Goal: Complete application form

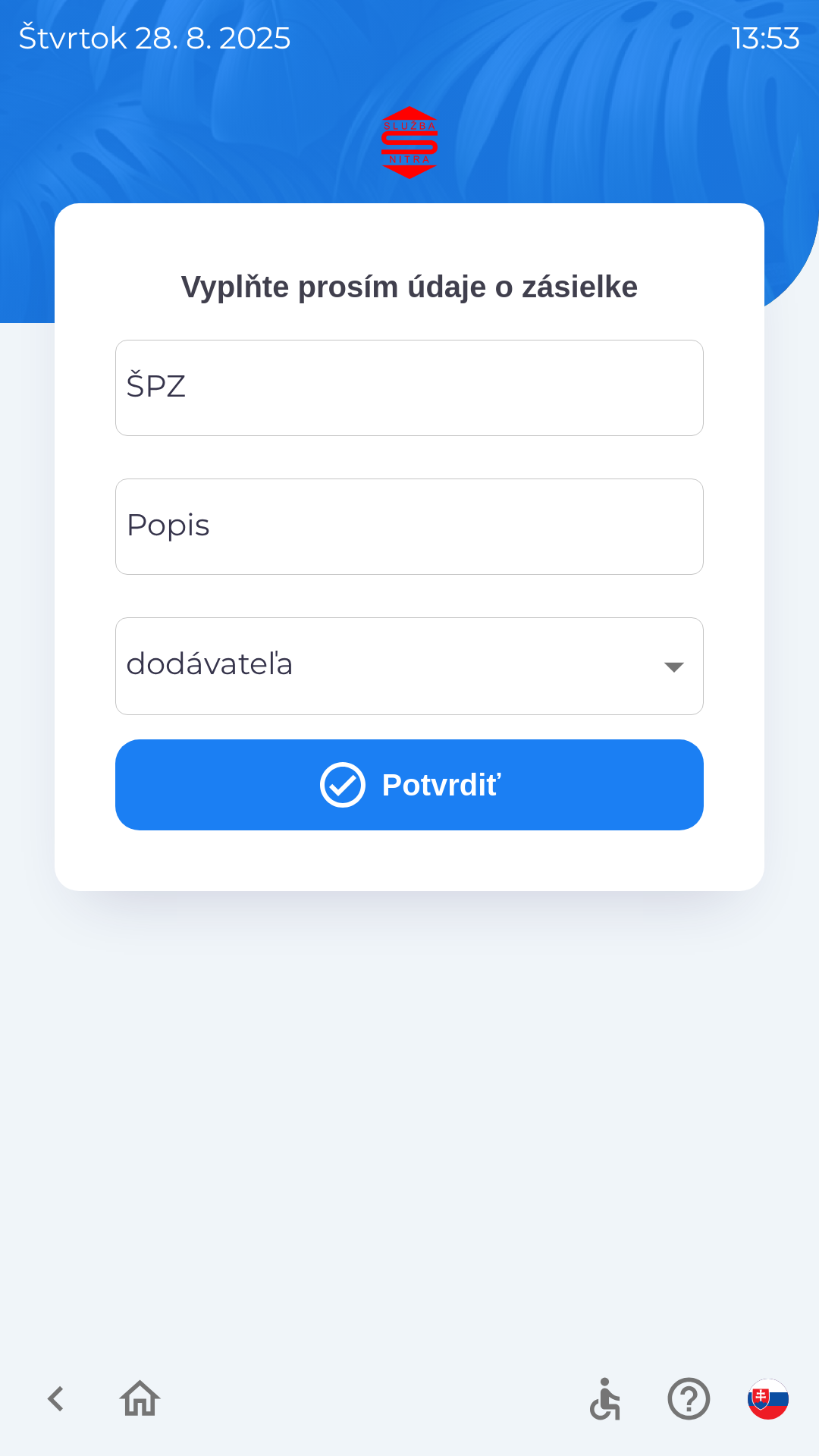
click at [366, 383] on input "ŠPZ" at bounding box center [409, 387] width 552 height 59
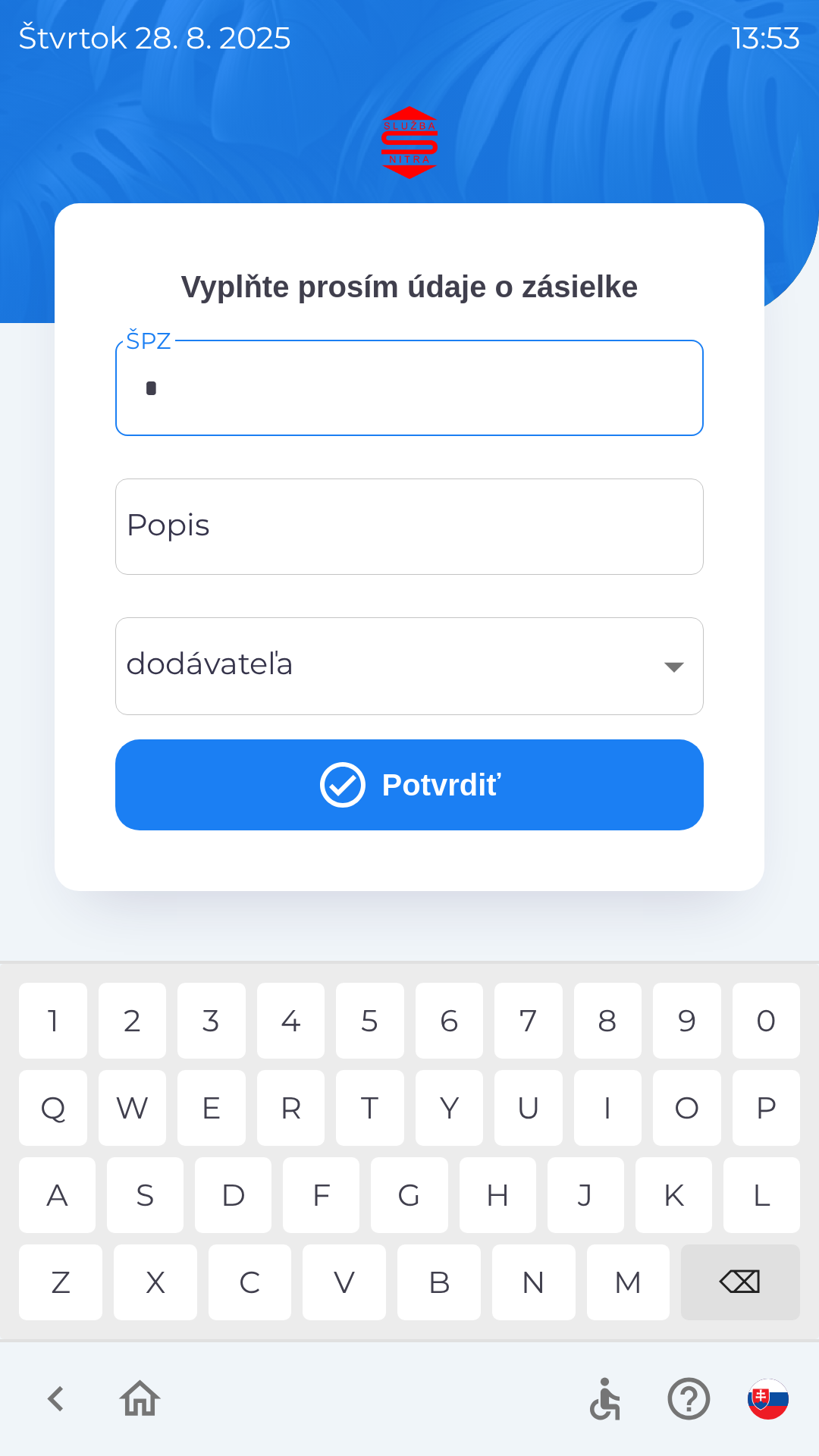
click at [758, 1201] on div "L" at bounding box center [761, 1195] width 76 height 76
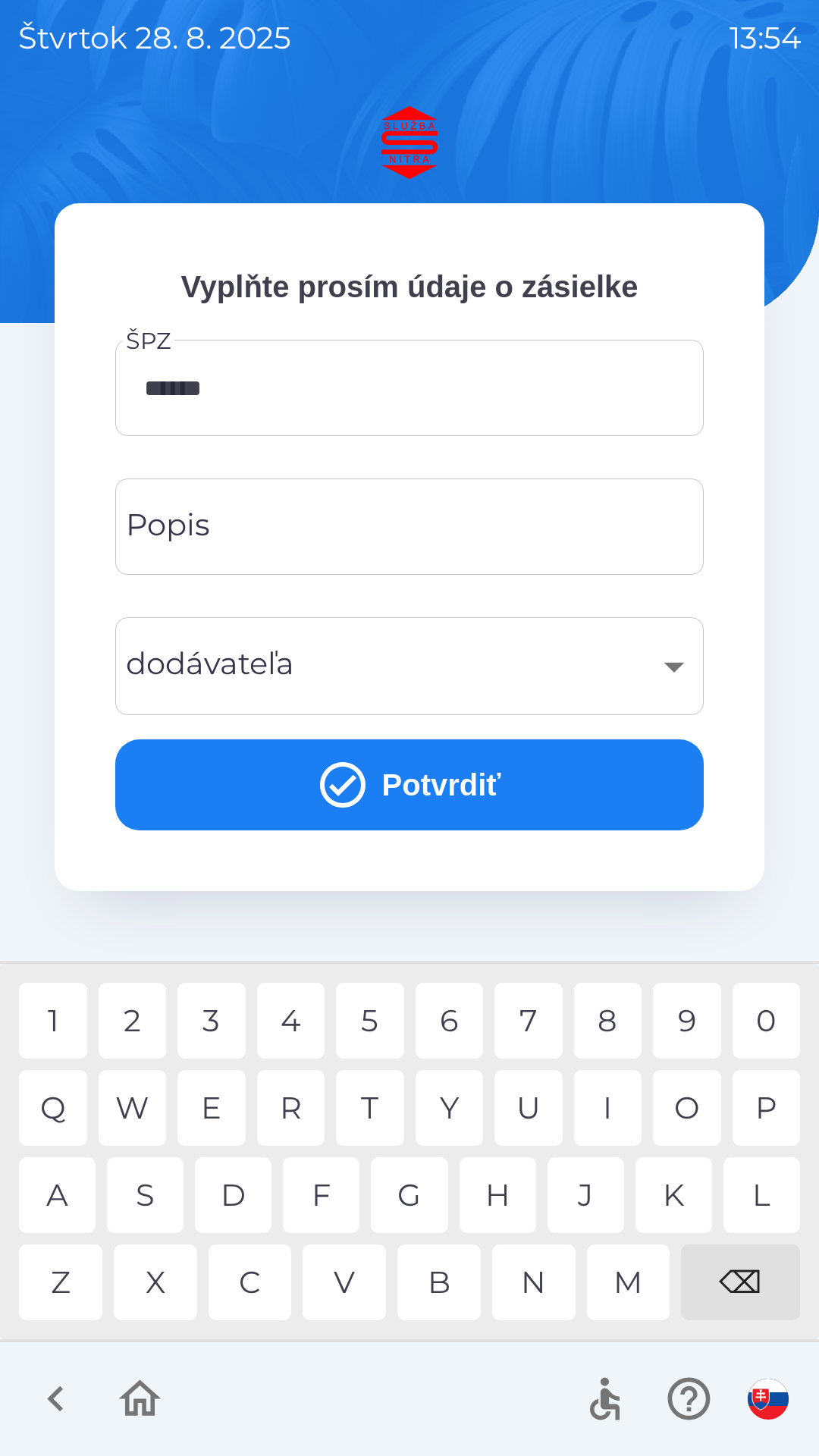
click at [249, 1197] on div "D" at bounding box center [233, 1195] width 76 height 76
type input "*******"
click at [349, 533] on input "Popis" at bounding box center [409, 526] width 552 height 59
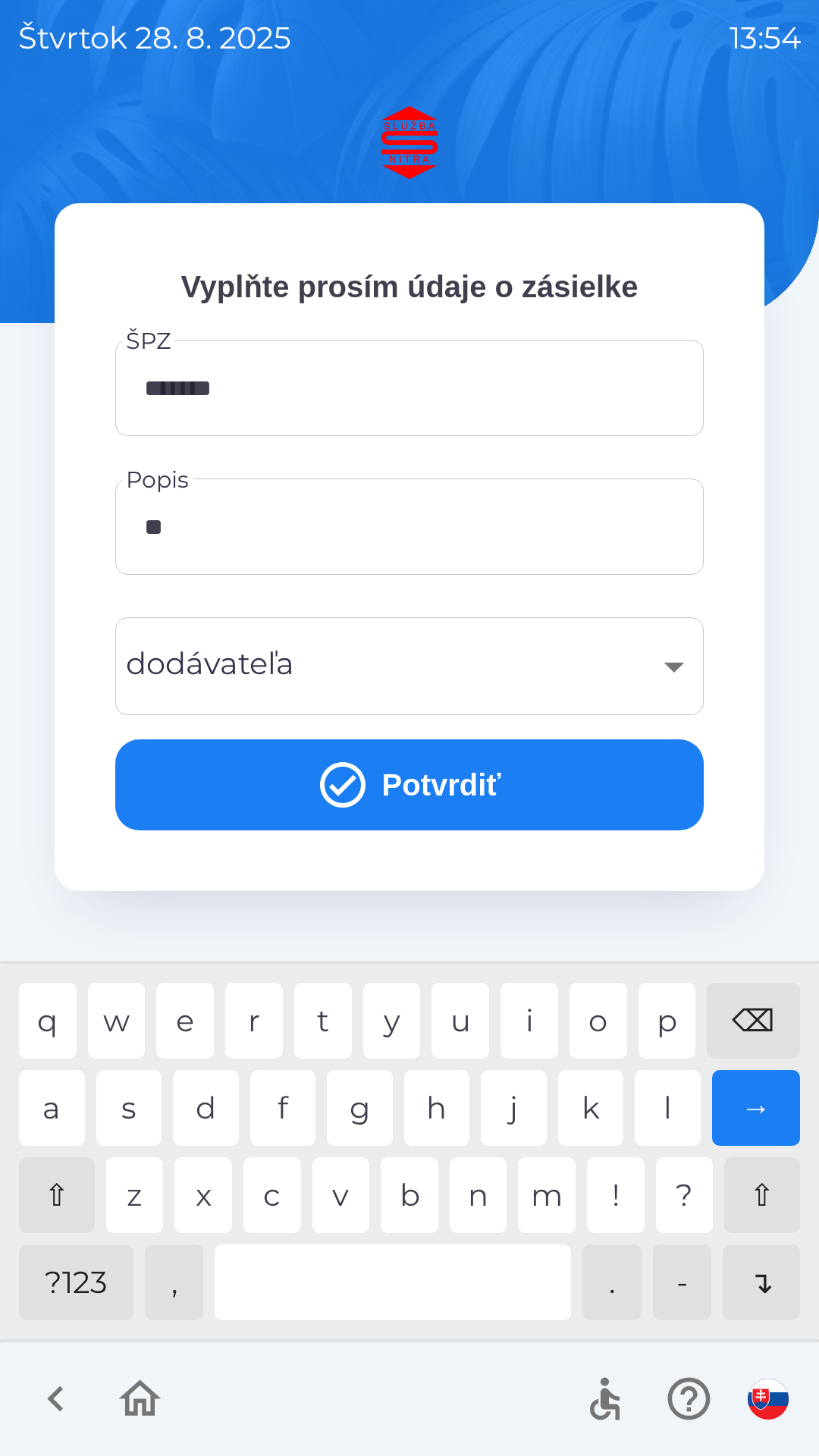
click at [461, 1018] on div "u" at bounding box center [461, 1020] width 57 height 76
click at [547, 1026] on div "i" at bounding box center [529, 1020] width 57 height 76
click at [345, 671] on div "​" at bounding box center [409, 666] width 552 height 61
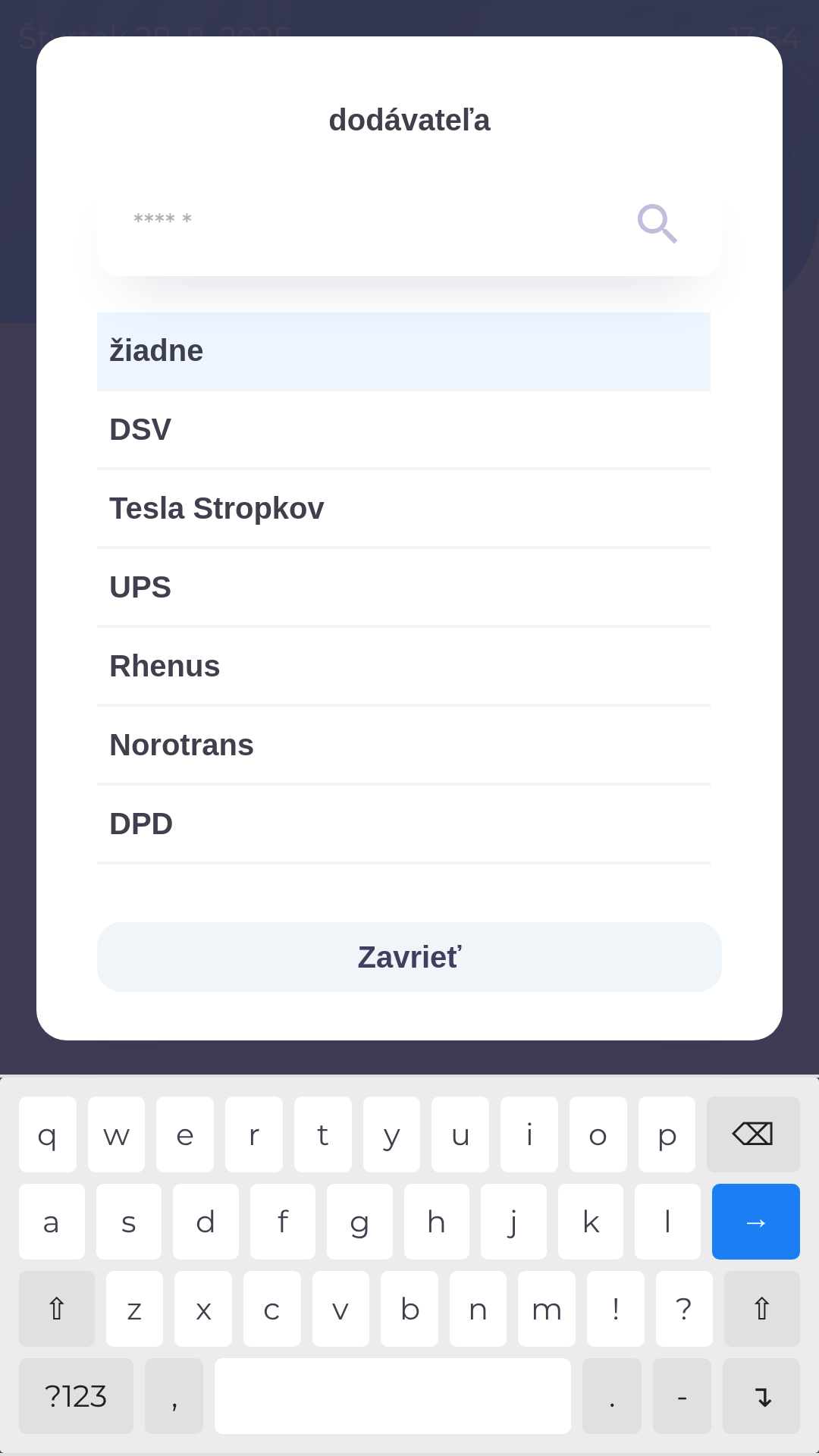
click at [458, 956] on button "Zavrieť" at bounding box center [409, 957] width 625 height 69
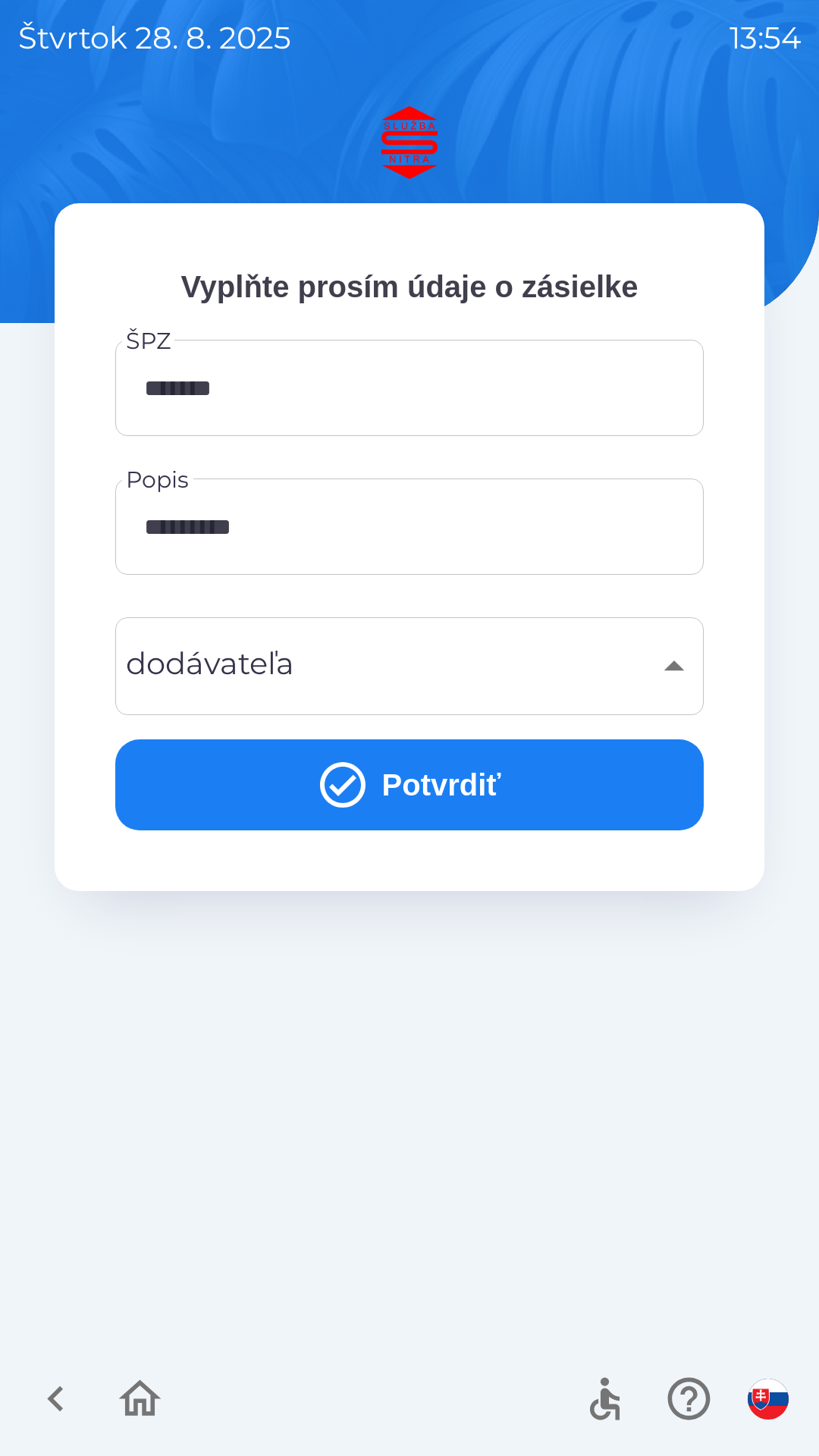
click at [421, 542] on input "*********" at bounding box center [409, 526] width 552 height 59
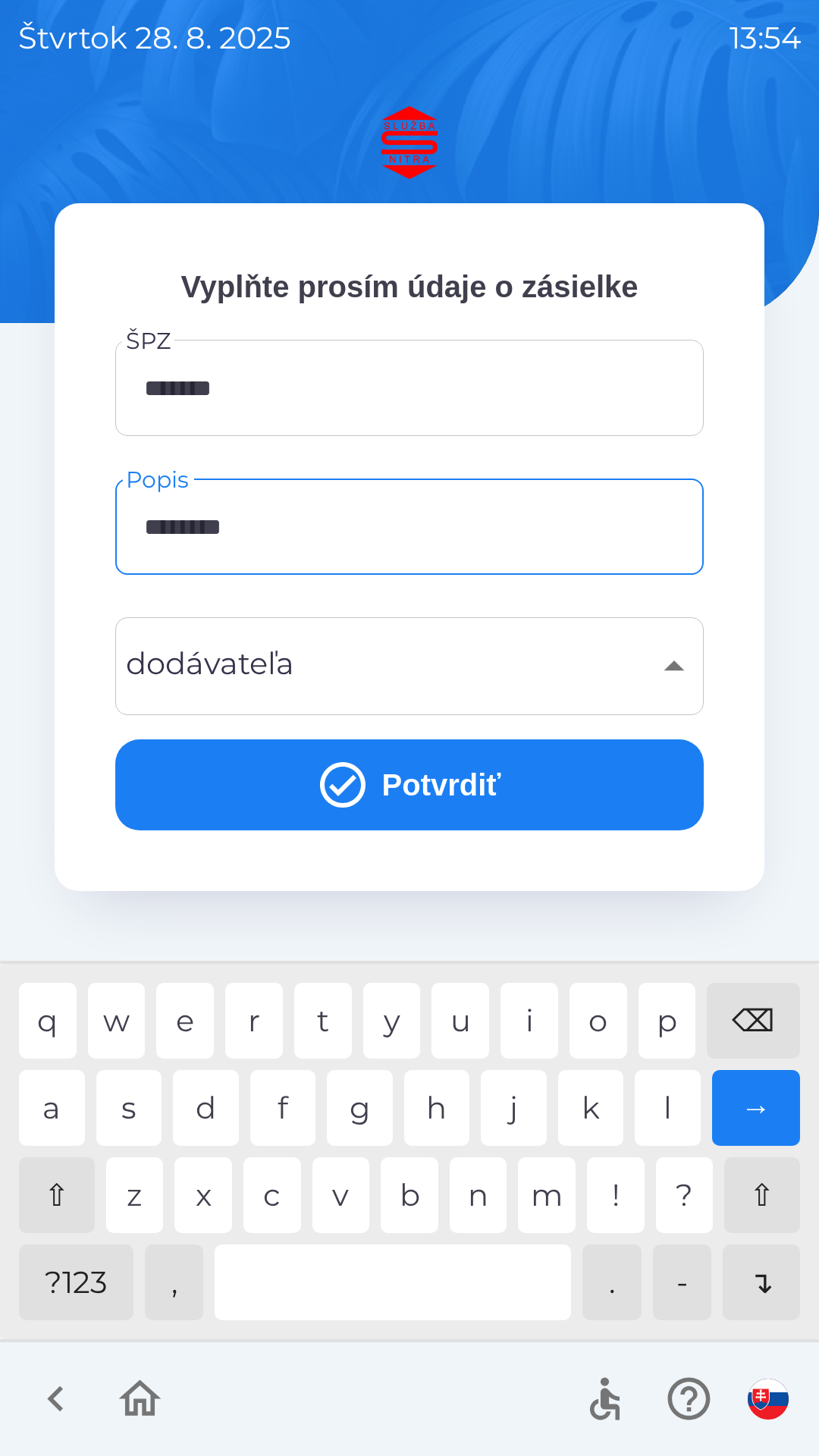
click at [775, 1031] on div "⌫" at bounding box center [753, 1020] width 93 height 76
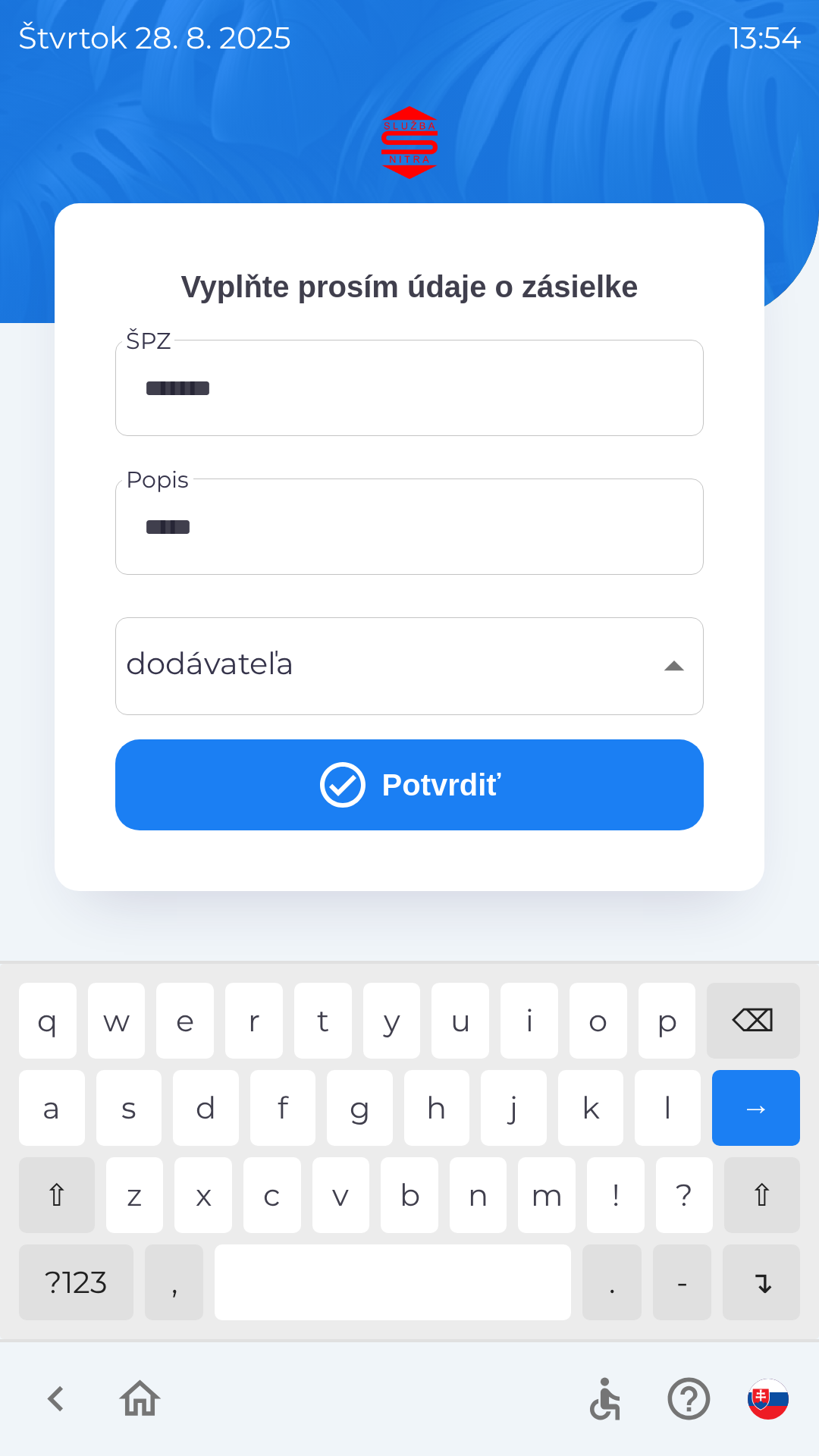
click at [765, 1032] on div "⌫" at bounding box center [753, 1020] width 93 height 76
click at [189, 1030] on div "e" at bounding box center [185, 1020] width 57 height 76
type input "******"
click at [257, 1018] on div "r" at bounding box center [254, 1020] width 57 height 76
click at [363, 642] on div "​" at bounding box center [409, 666] width 552 height 61
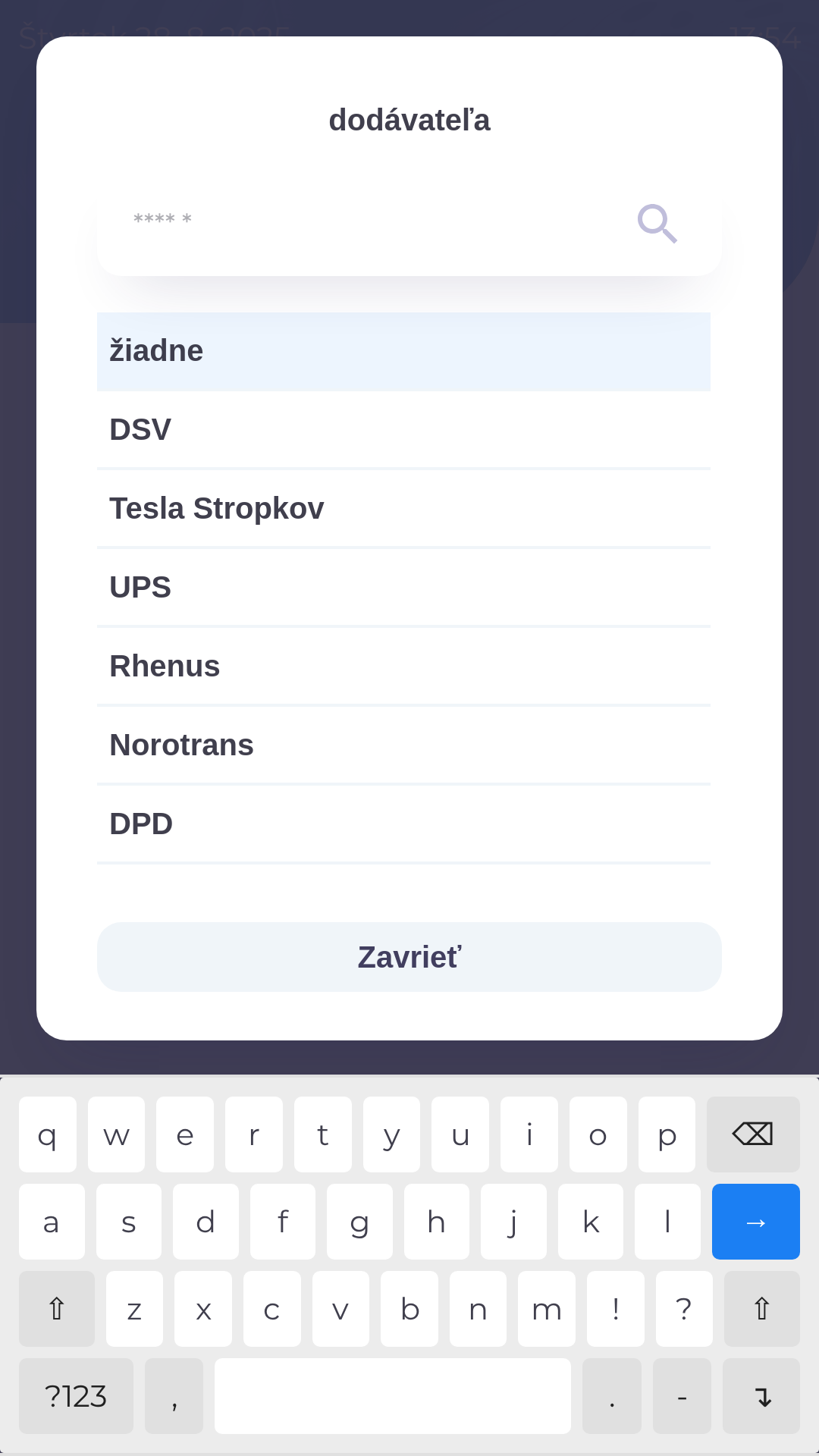
click at [288, 215] on input "text" at bounding box center [379, 225] width 491 height 42
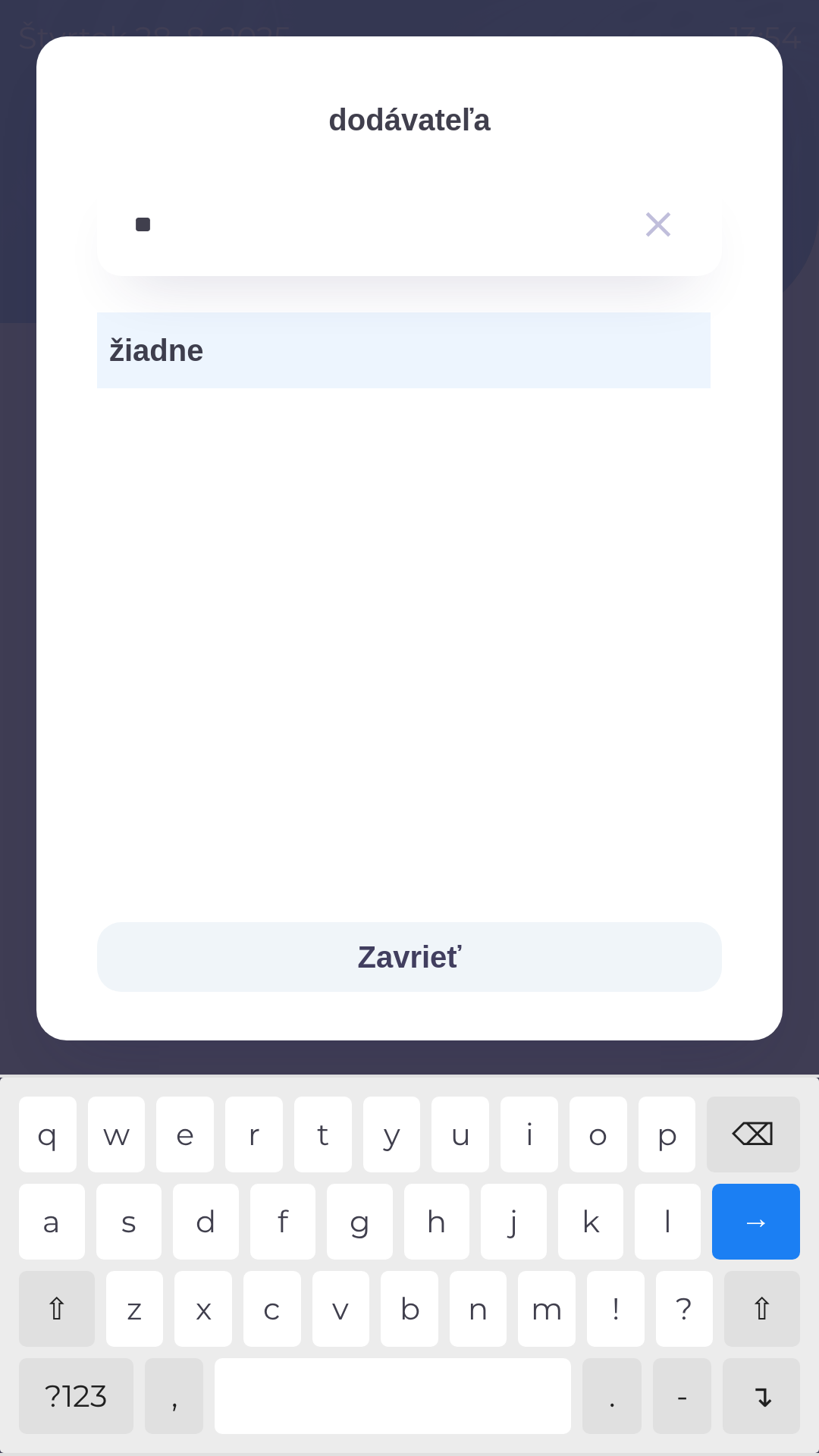
click at [771, 1211] on div "→" at bounding box center [757, 1221] width 89 height 76
type input "*"
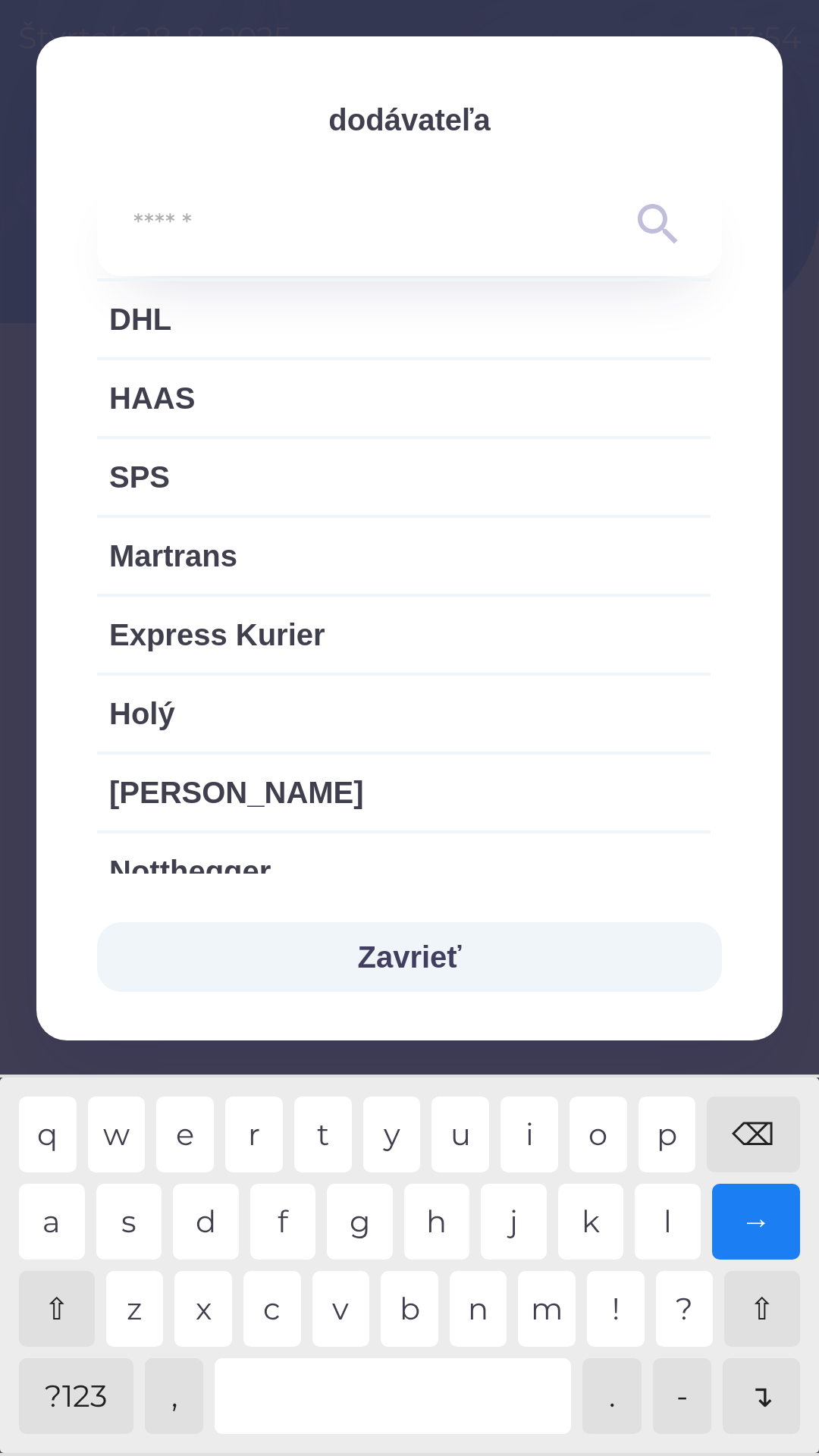
scroll to position [664, 0]
click at [443, 960] on button "Zavrieť" at bounding box center [409, 957] width 625 height 69
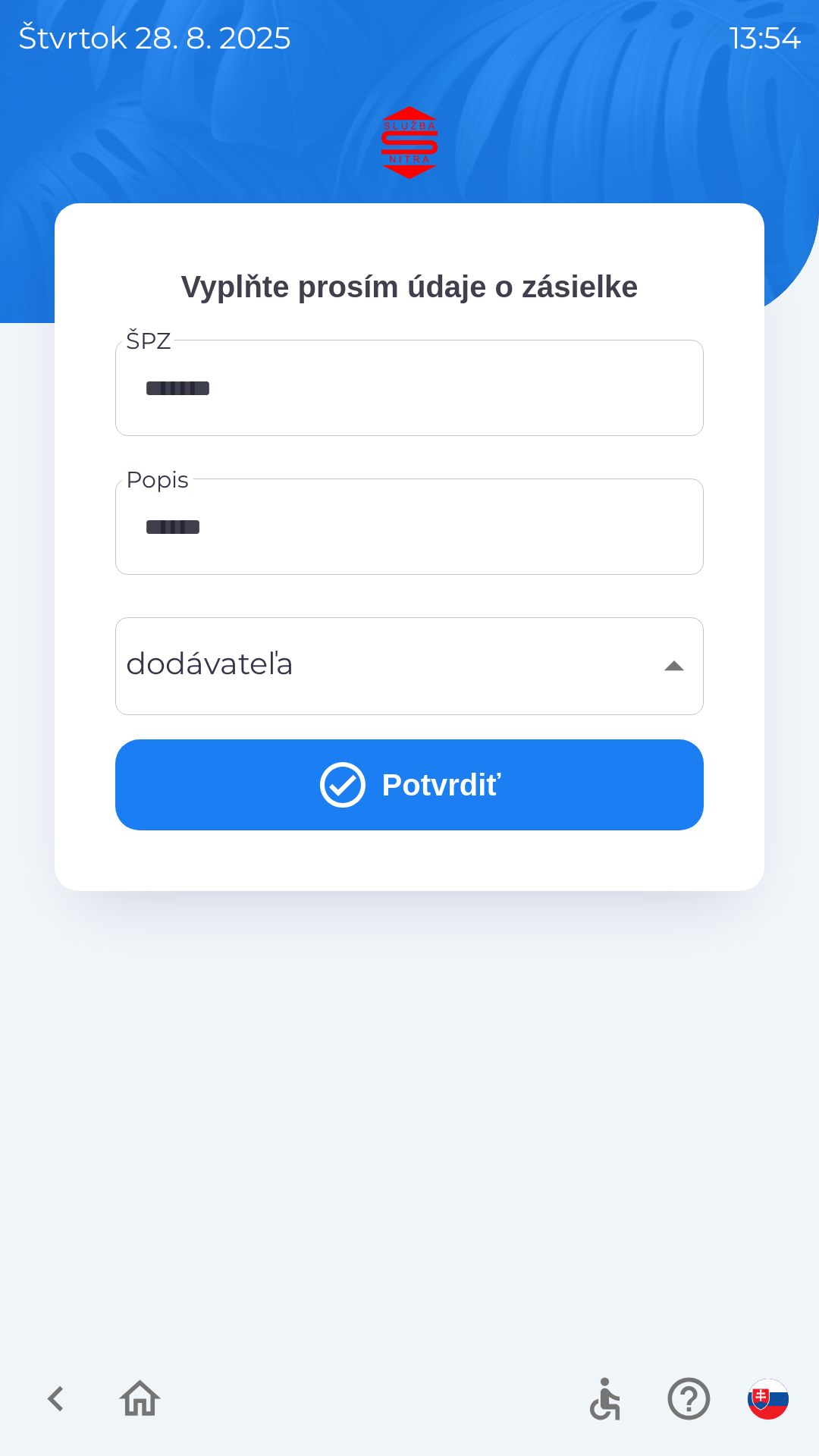
click at [434, 686] on div "​" at bounding box center [409, 666] width 552 height 61
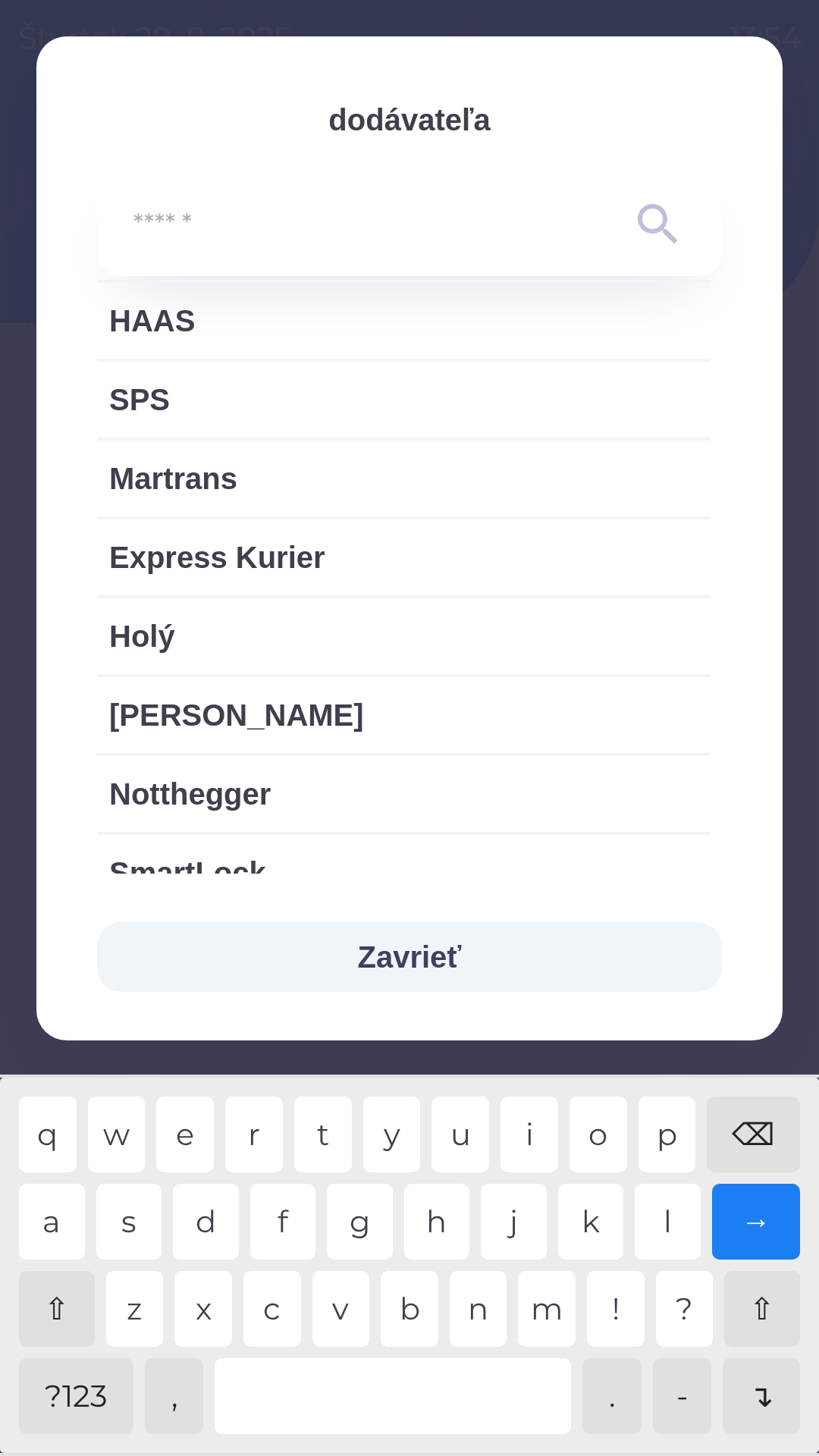
scroll to position [739, 0]
click at [243, 228] on input "text" at bounding box center [379, 225] width 491 height 42
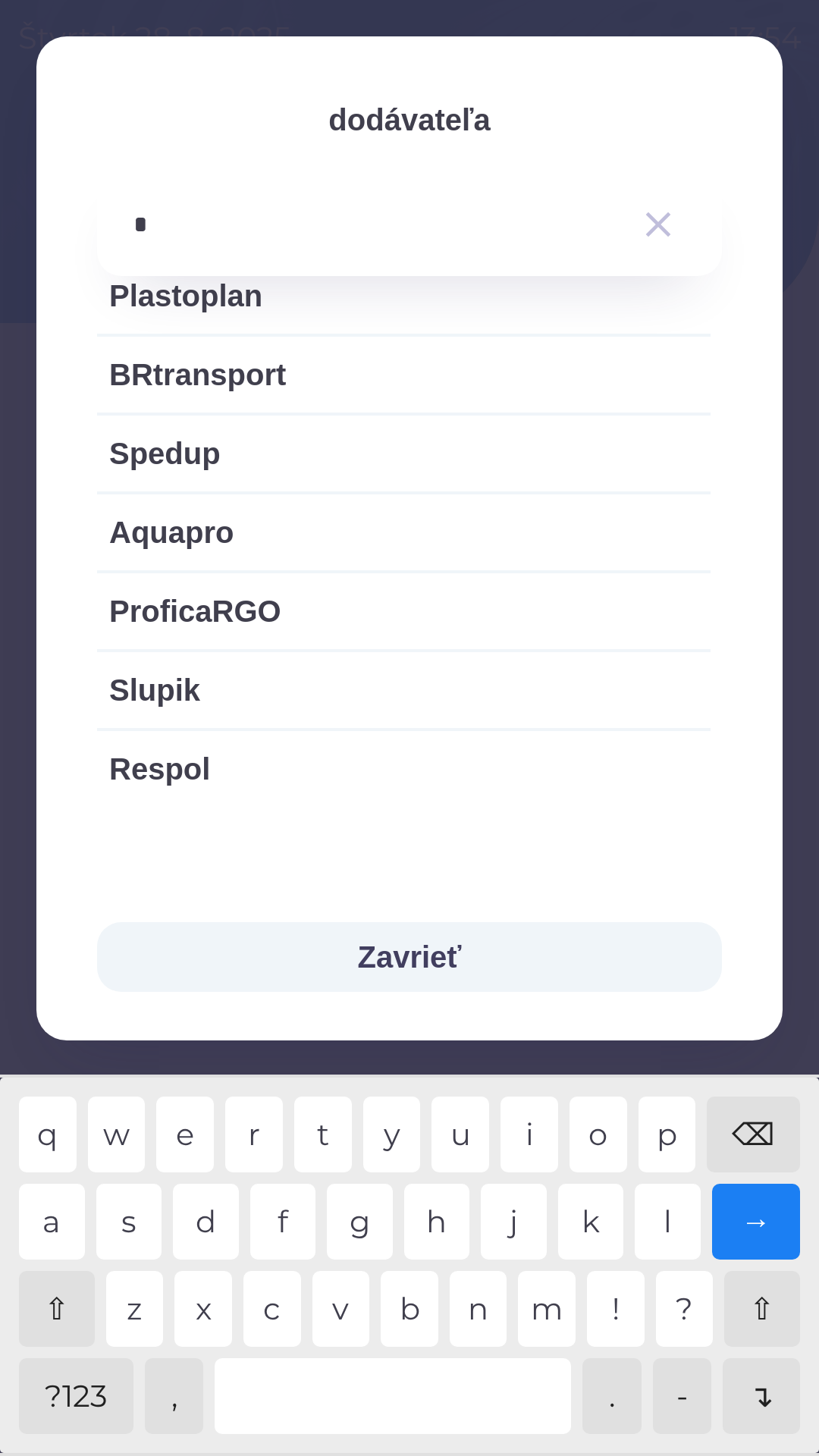
click at [663, 1123] on div "p" at bounding box center [667, 1134] width 57 height 76
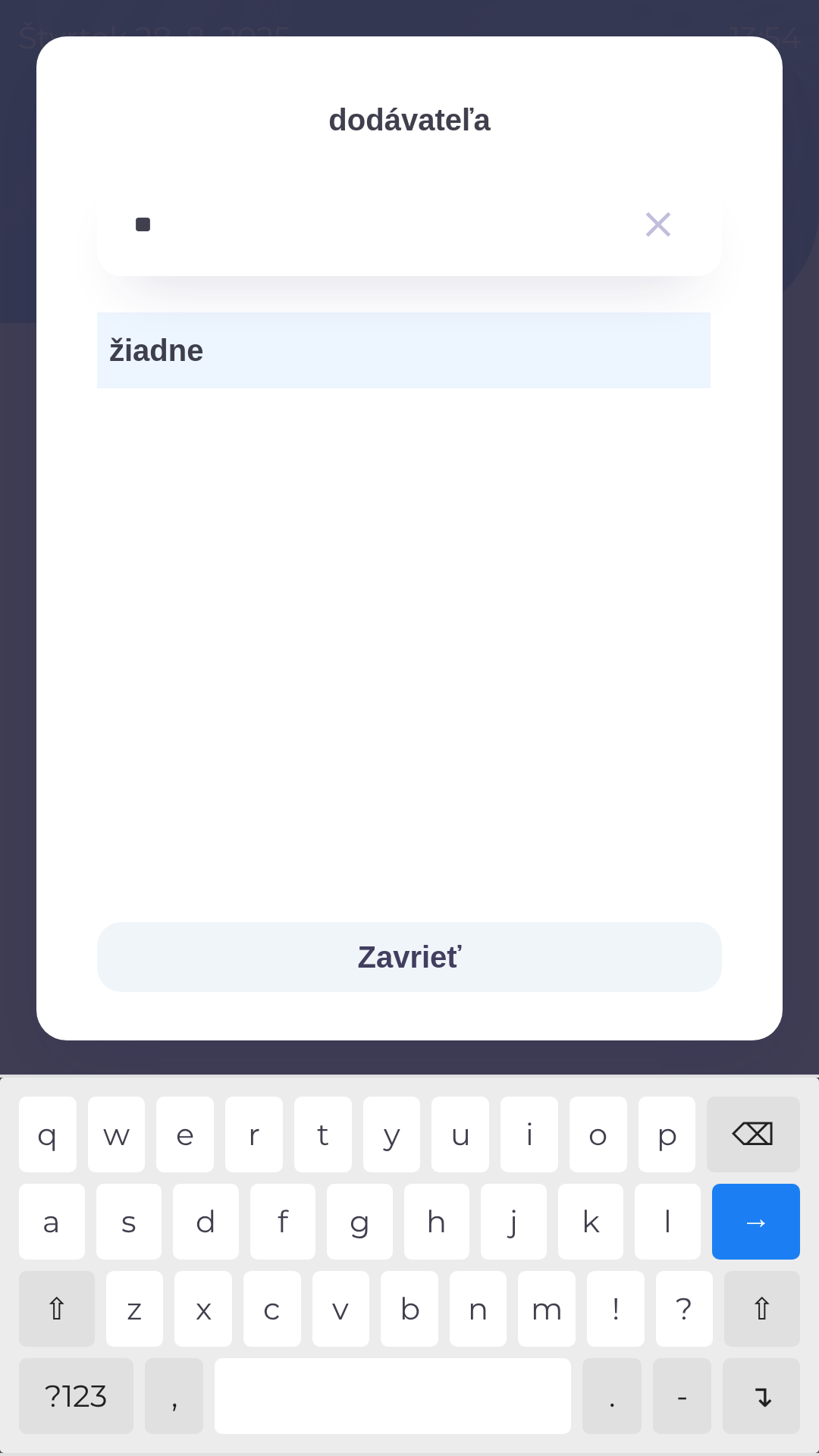
click at [49, 1215] on div "a" at bounding box center [51, 1221] width 66 height 76
click at [250, 1122] on div "r" at bounding box center [254, 1134] width 57 height 76
type input "*"
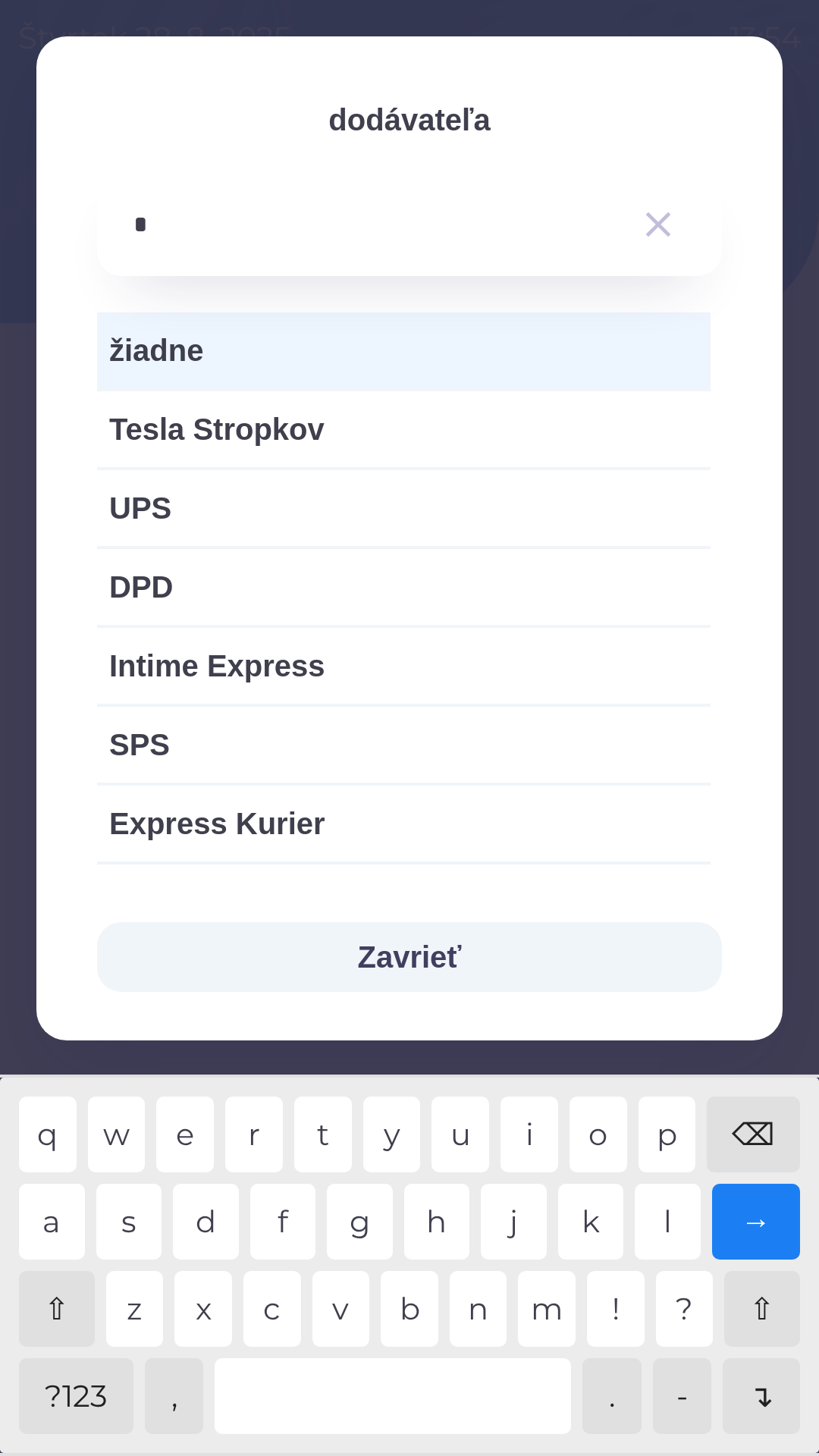
click at [762, 1146] on div "⌫" at bounding box center [753, 1134] width 93 height 76
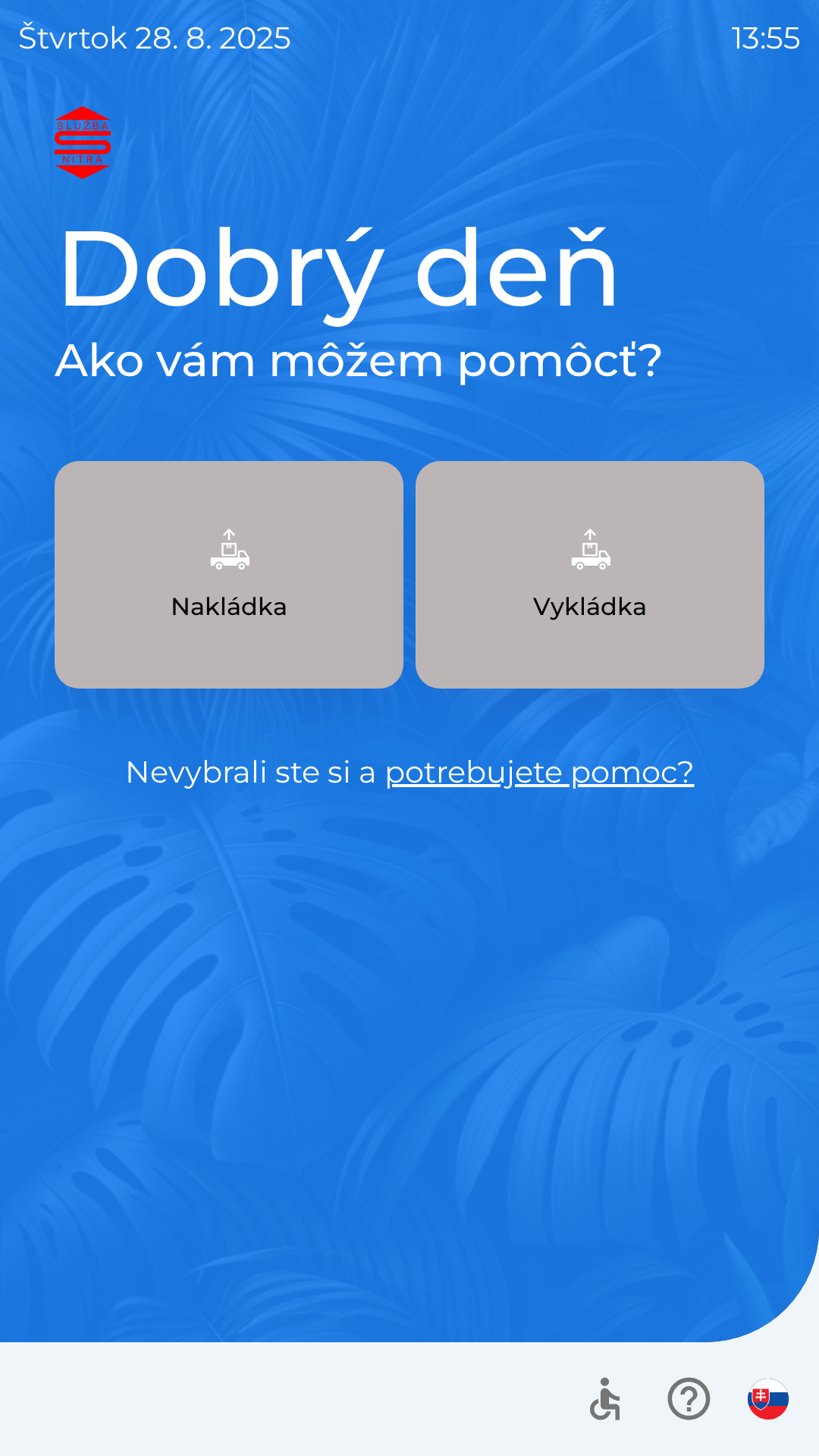
click at [689, 586] on button "Vykládka" at bounding box center [589, 574] width 349 height 228
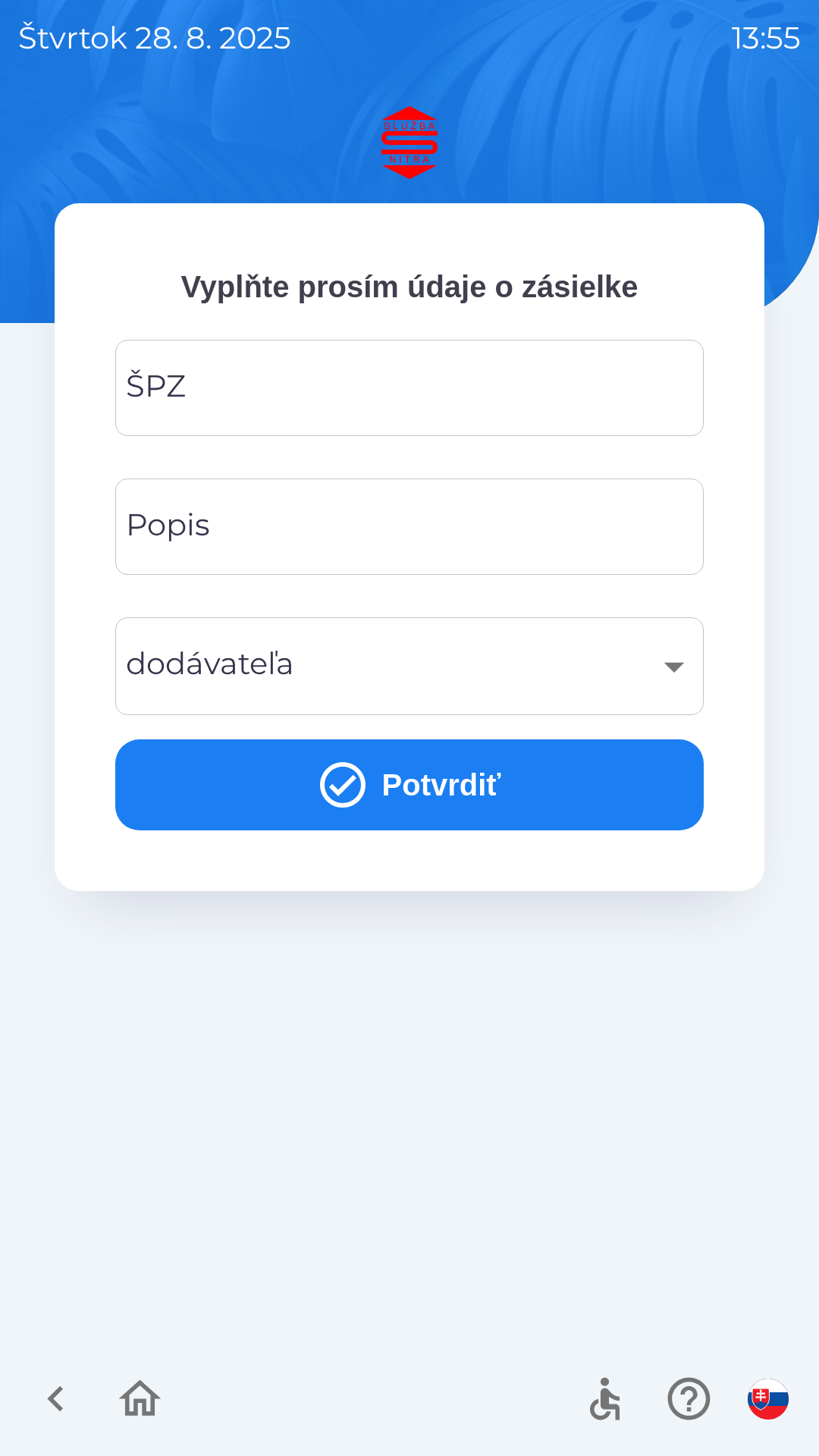
click at [642, 676] on div "​" at bounding box center [409, 666] width 552 height 61
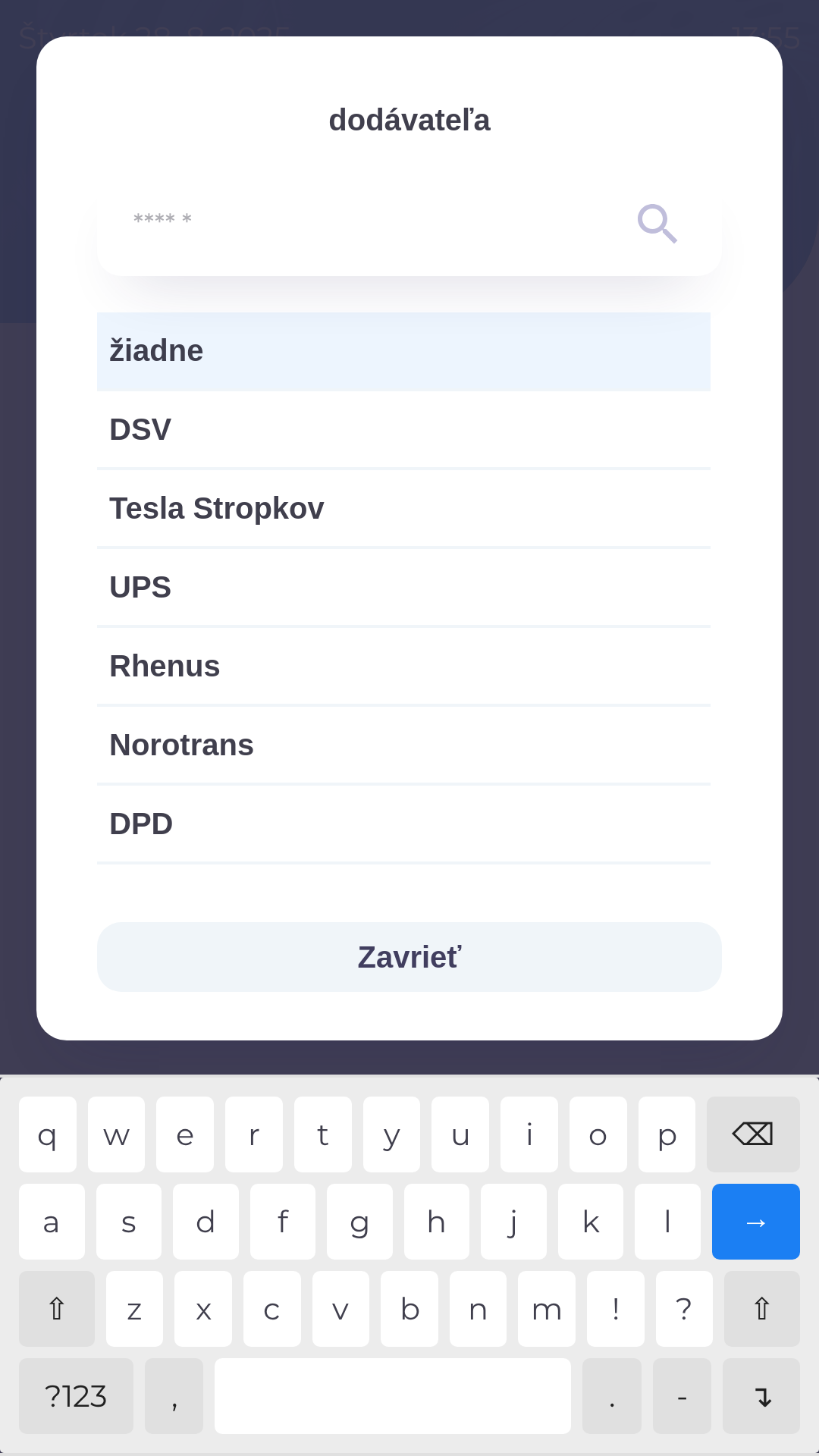
click at [461, 958] on button "Zavrieť" at bounding box center [409, 957] width 625 height 69
